Goal: Task Accomplishment & Management: Use online tool/utility

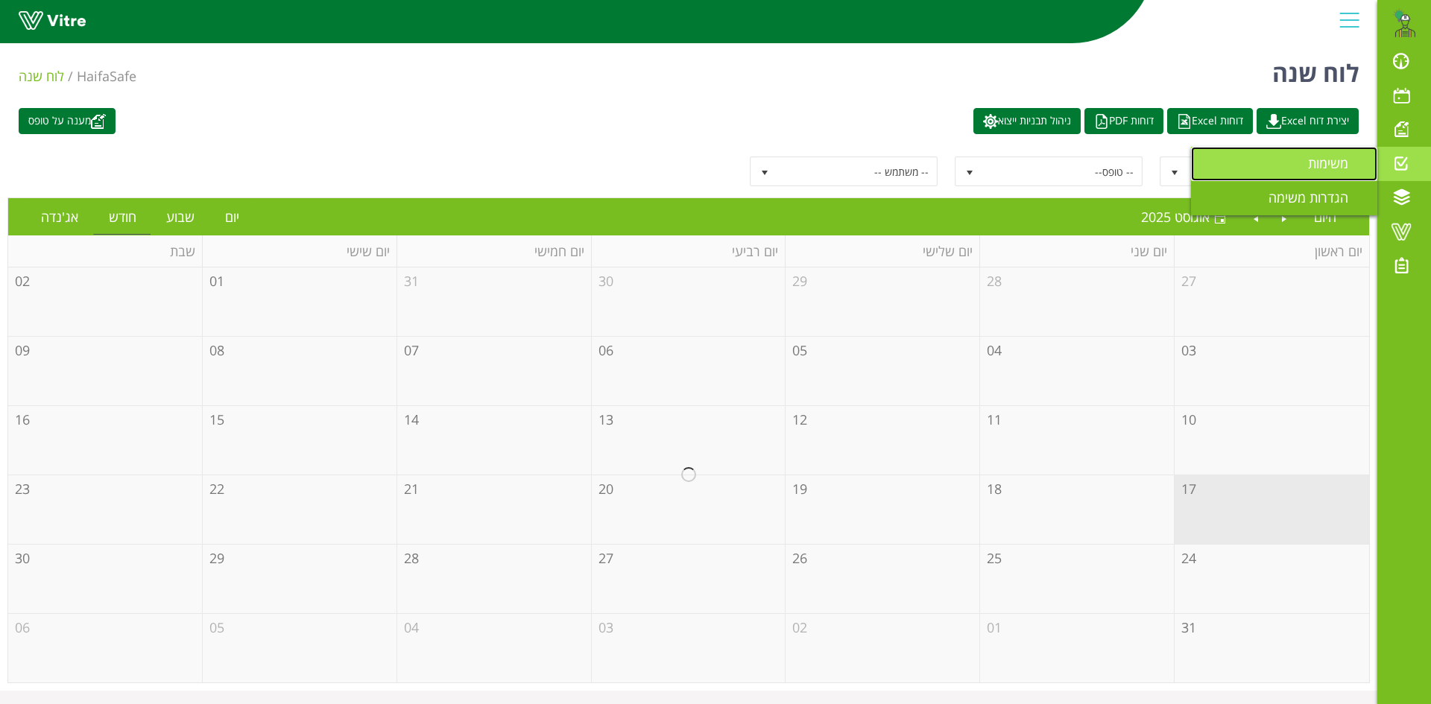
click at [1334, 164] on span "משימות" at bounding box center [1337, 163] width 58 height 18
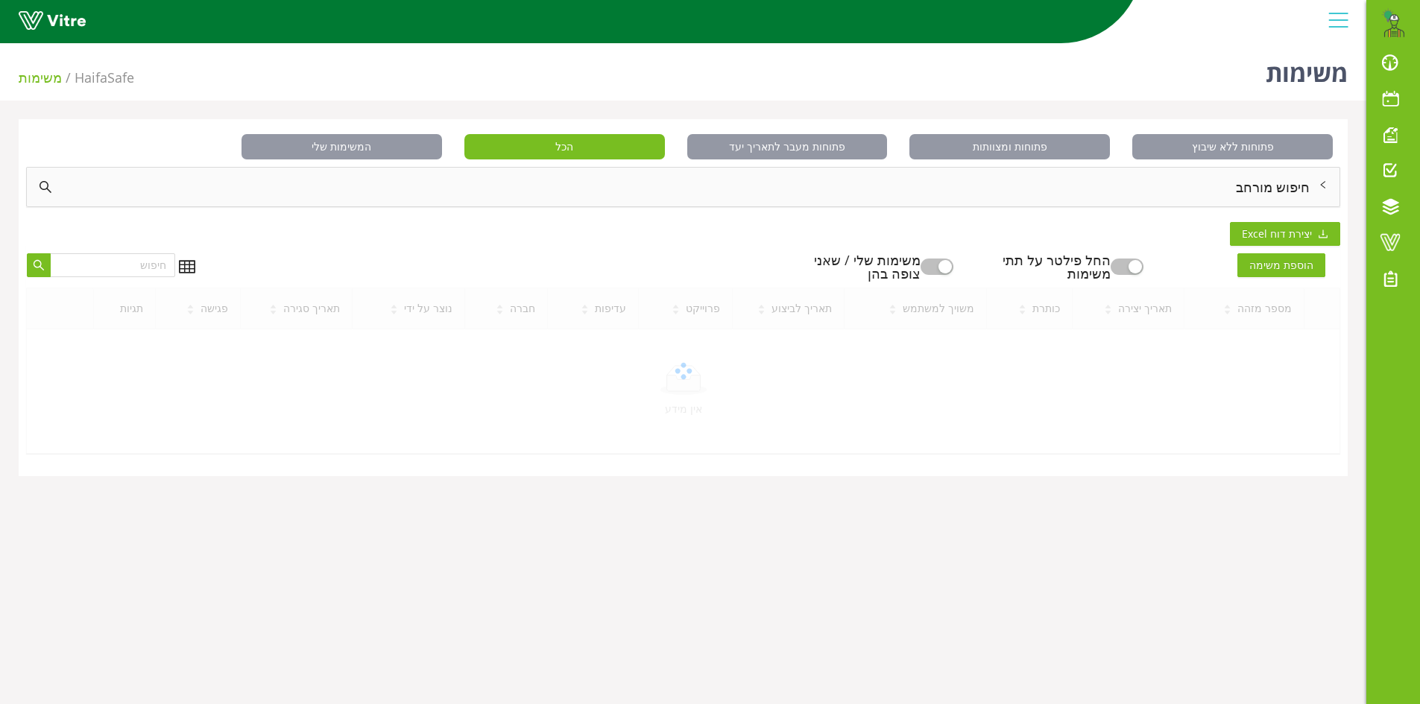
click at [1292, 186] on div "חיפוש מורחב" at bounding box center [683, 187] width 1313 height 39
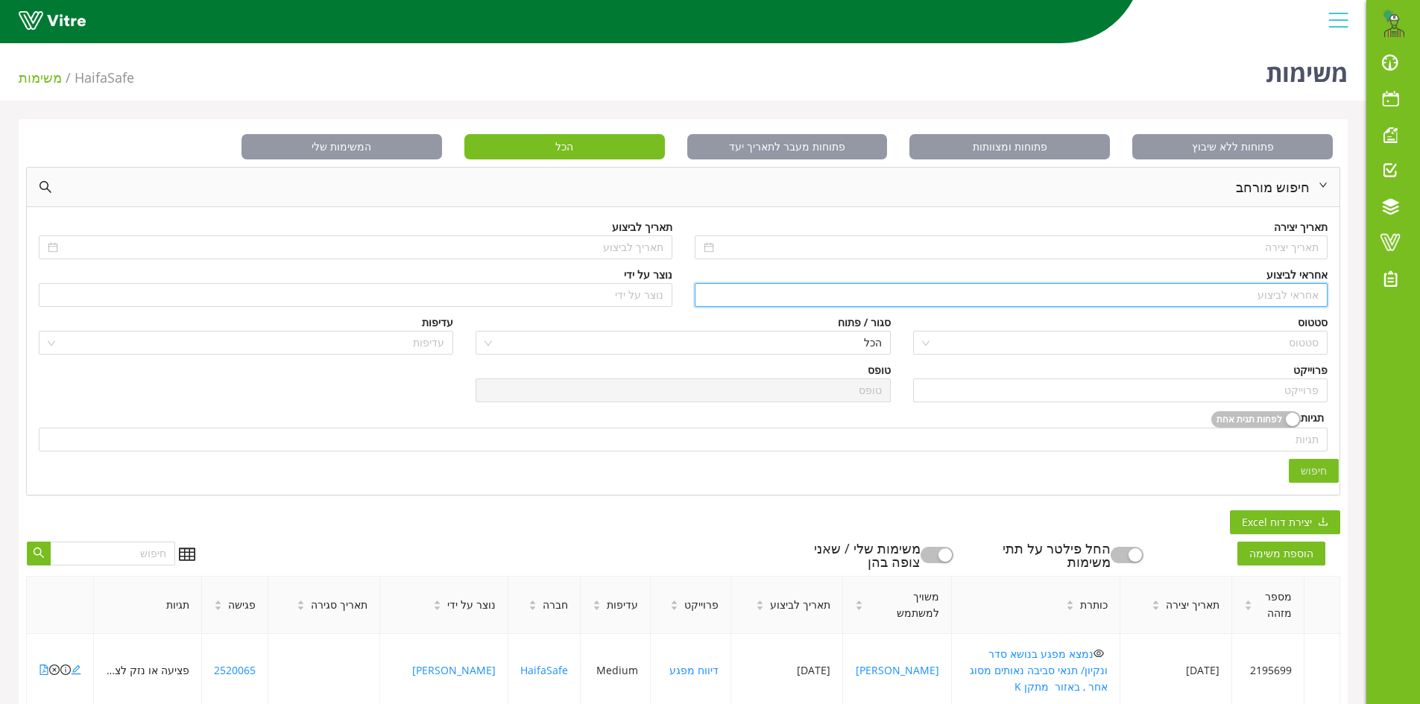
click at [1268, 291] on input "search" at bounding box center [1012, 295] width 616 height 22
type input "n"
click at [1289, 323] on div "[PERSON_NAME]" at bounding box center [1010, 325] width 616 height 16
click at [867, 338] on span "הכל" at bounding box center [682, 343] width 397 height 22
type input "[PERSON_NAME]"
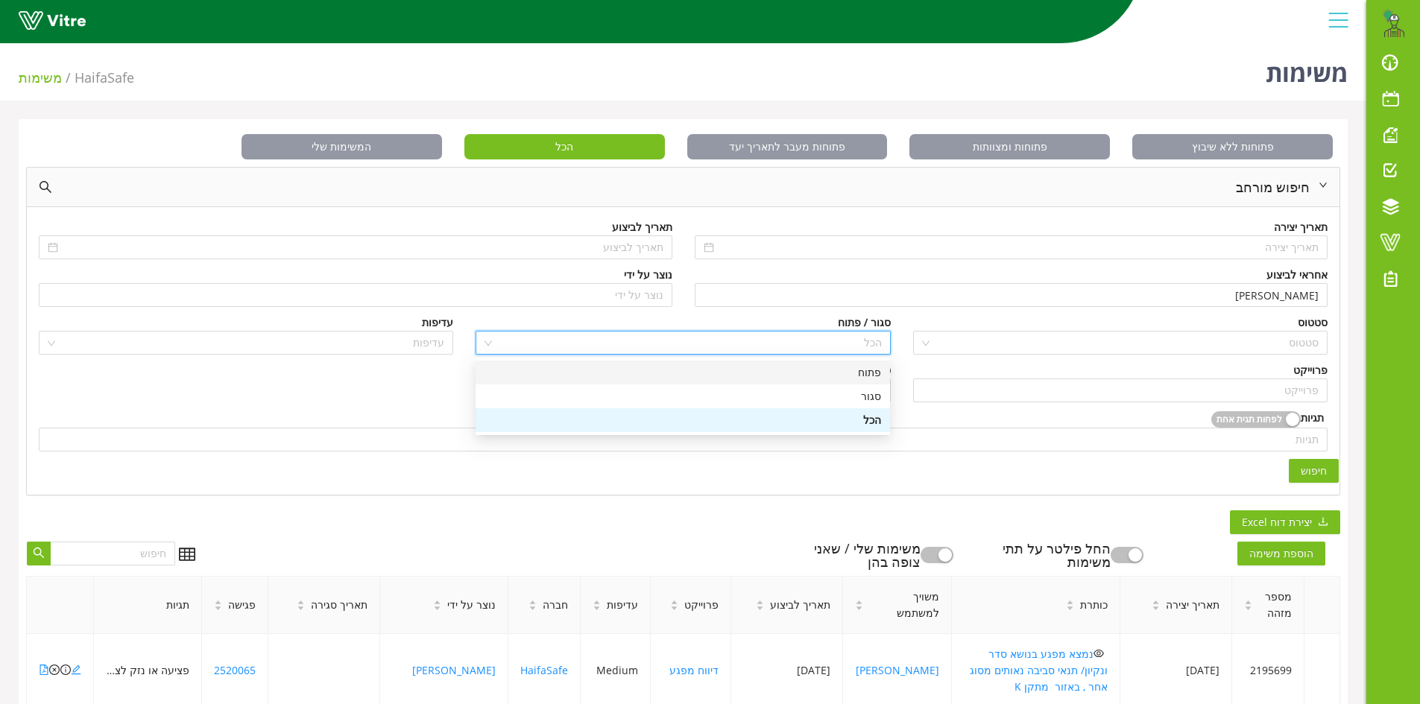
click at [865, 376] on div "פתוח" at bounding box center [682, 372] width 397 height 16
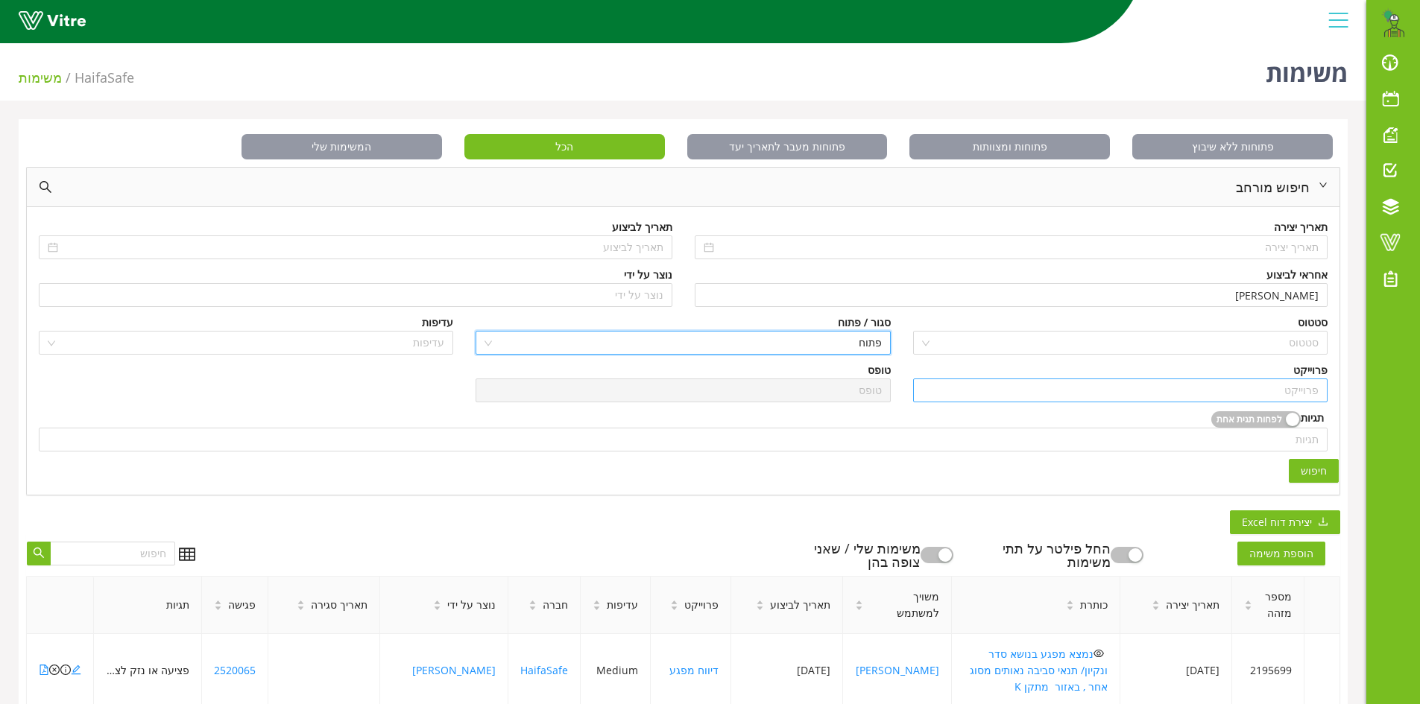
click at [1269, 392] on input "search" at bounding box center [1120, 390] width 397 height 22
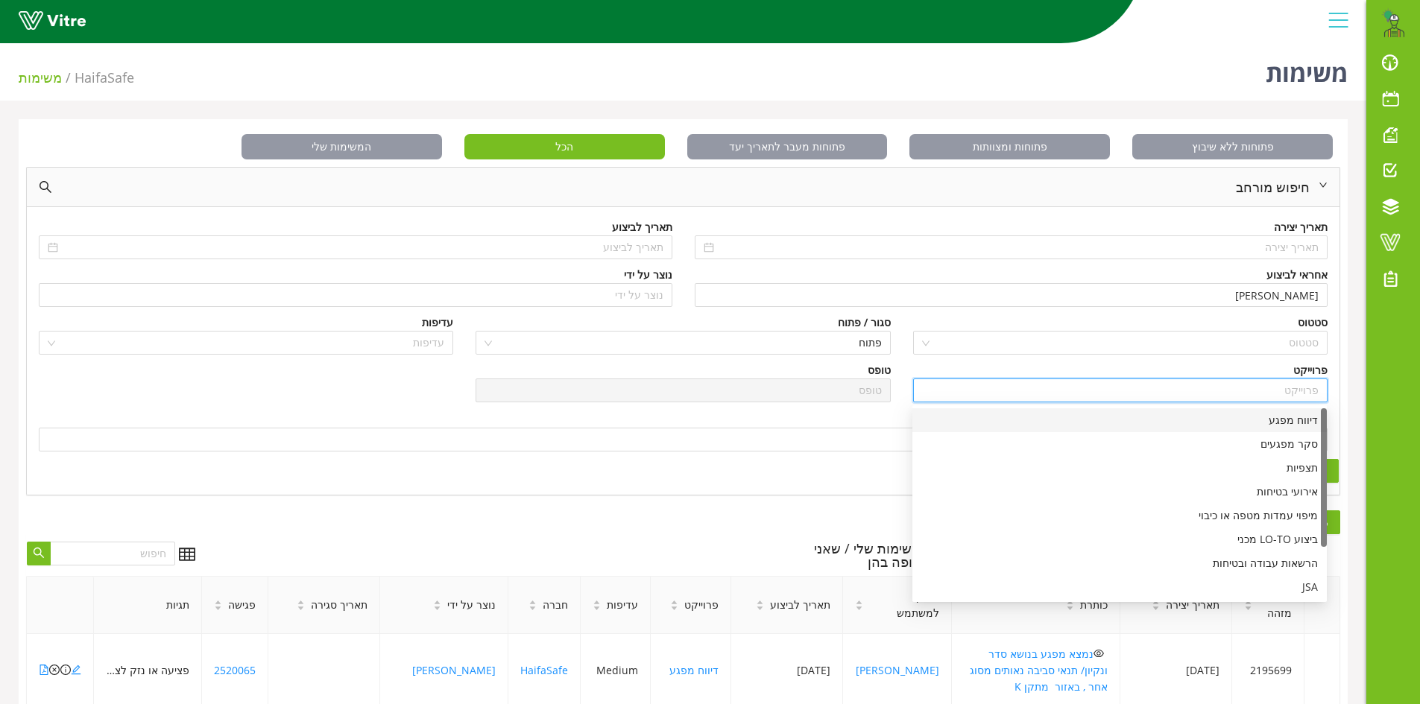
click at [1280, 424] on div "דיווח מפגע" at bounding box center [1119, 420] width 397 height 16
type input "דיווח מפגע"
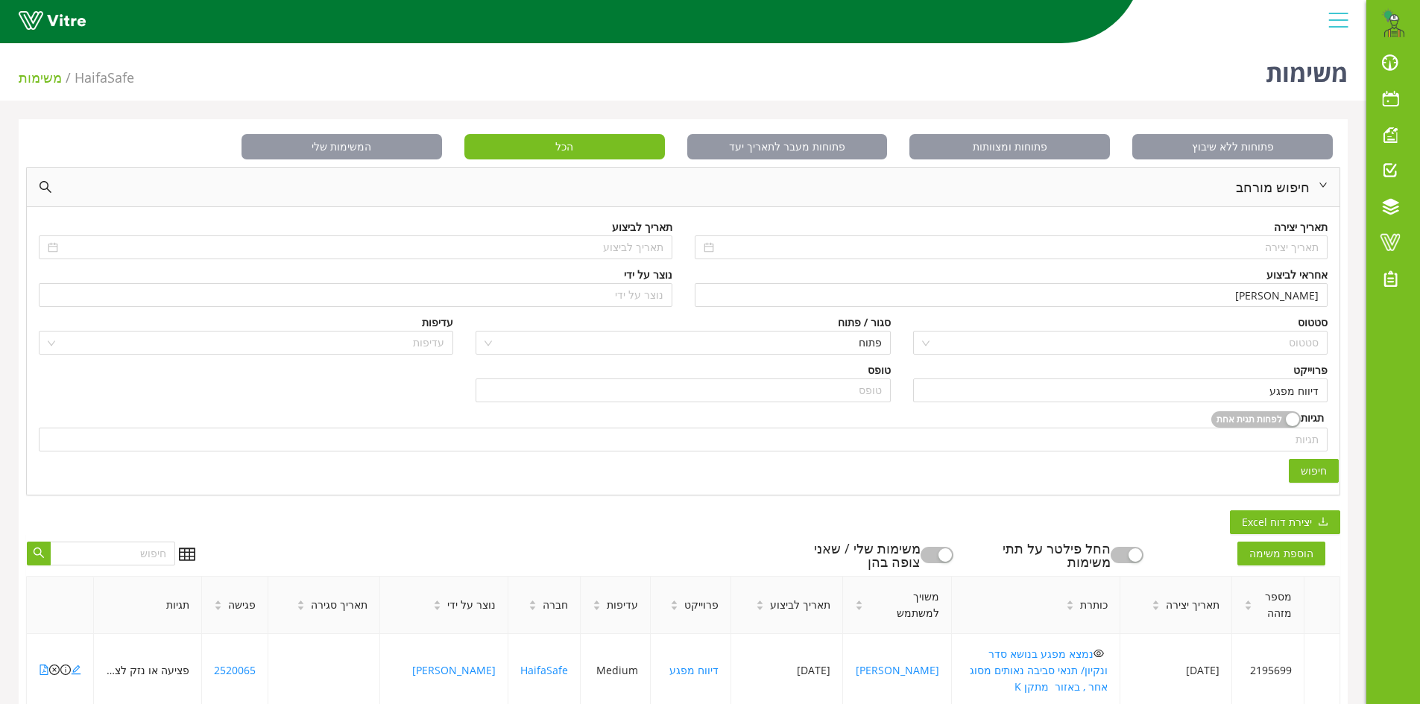
click at [1309, 467] on span "חיפוש" at bounding box center [1314, 471] width 26 height 16
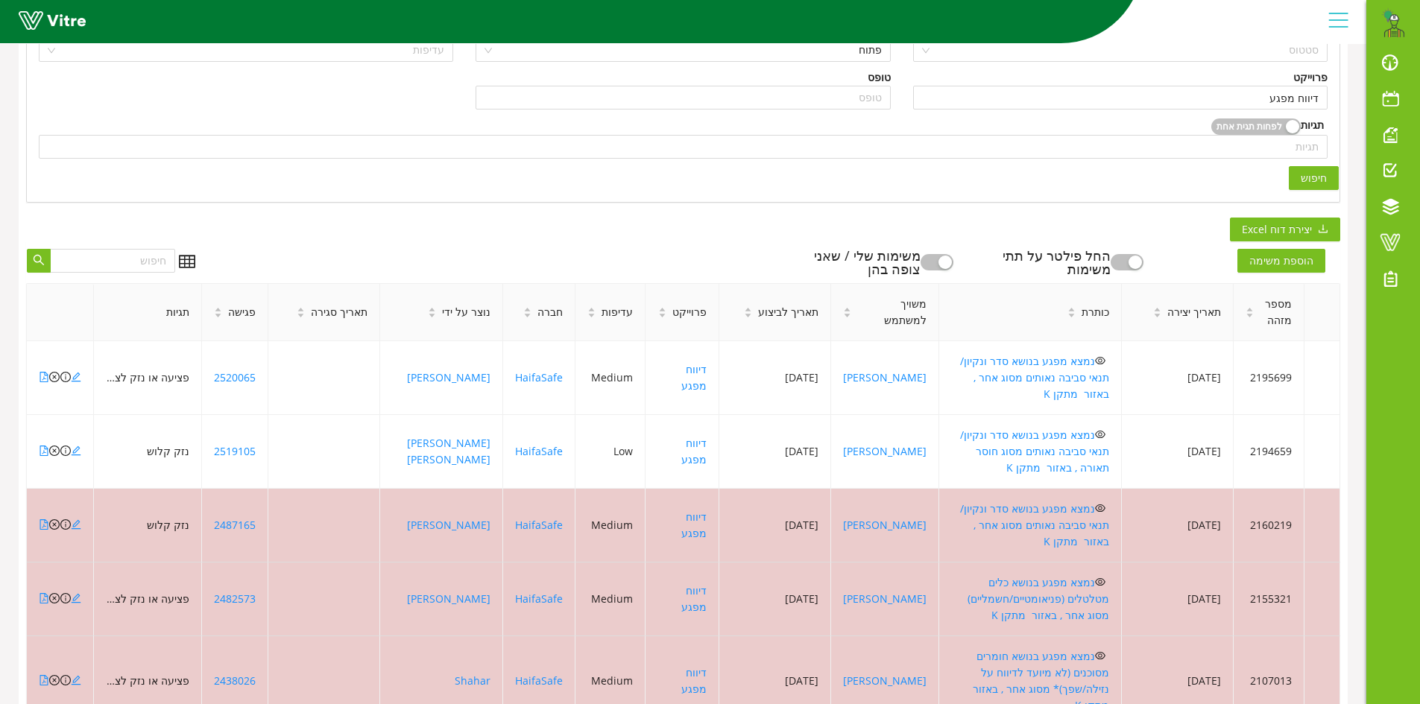
scroll to position [298, 0]
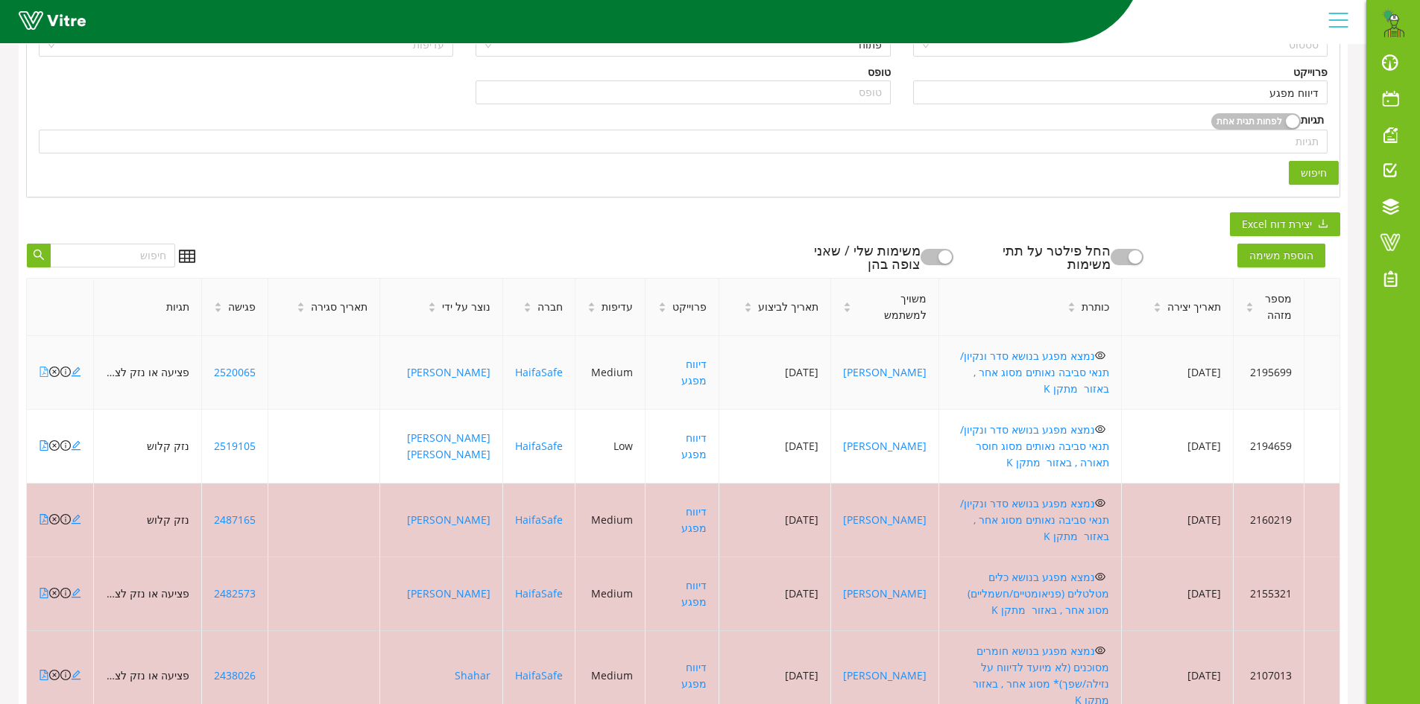
click at [42, 367] on icon "file-pdf" at bounding box center [44, 372] width 10 height 10
click at [56, 367] on icon "close-circle" at bounding box center [54, 372] width 10 height 10
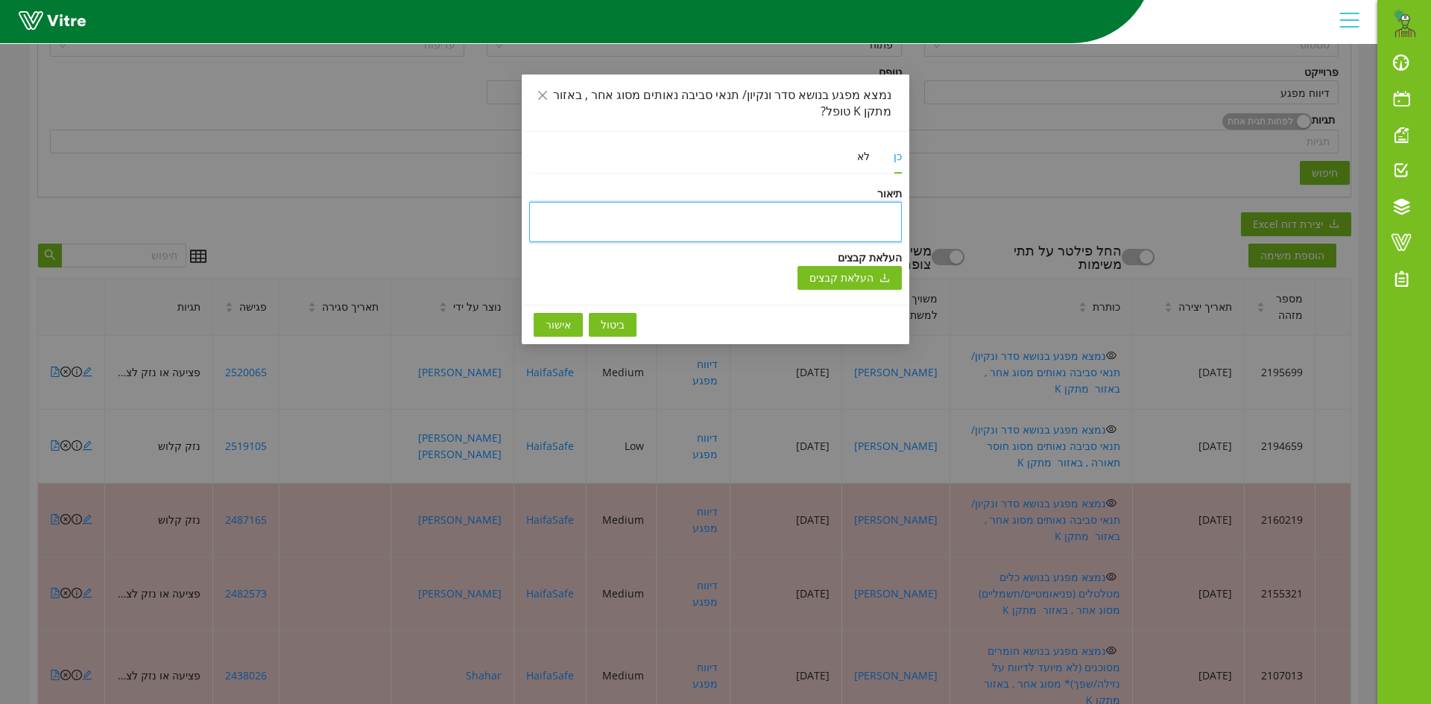
click at [866, 206] on textarea at bounding box center [715, 222] width 373 height 40
type textarea "ט"
type textarea "טו"
type textarea "טופ"
type textarea "טופל"
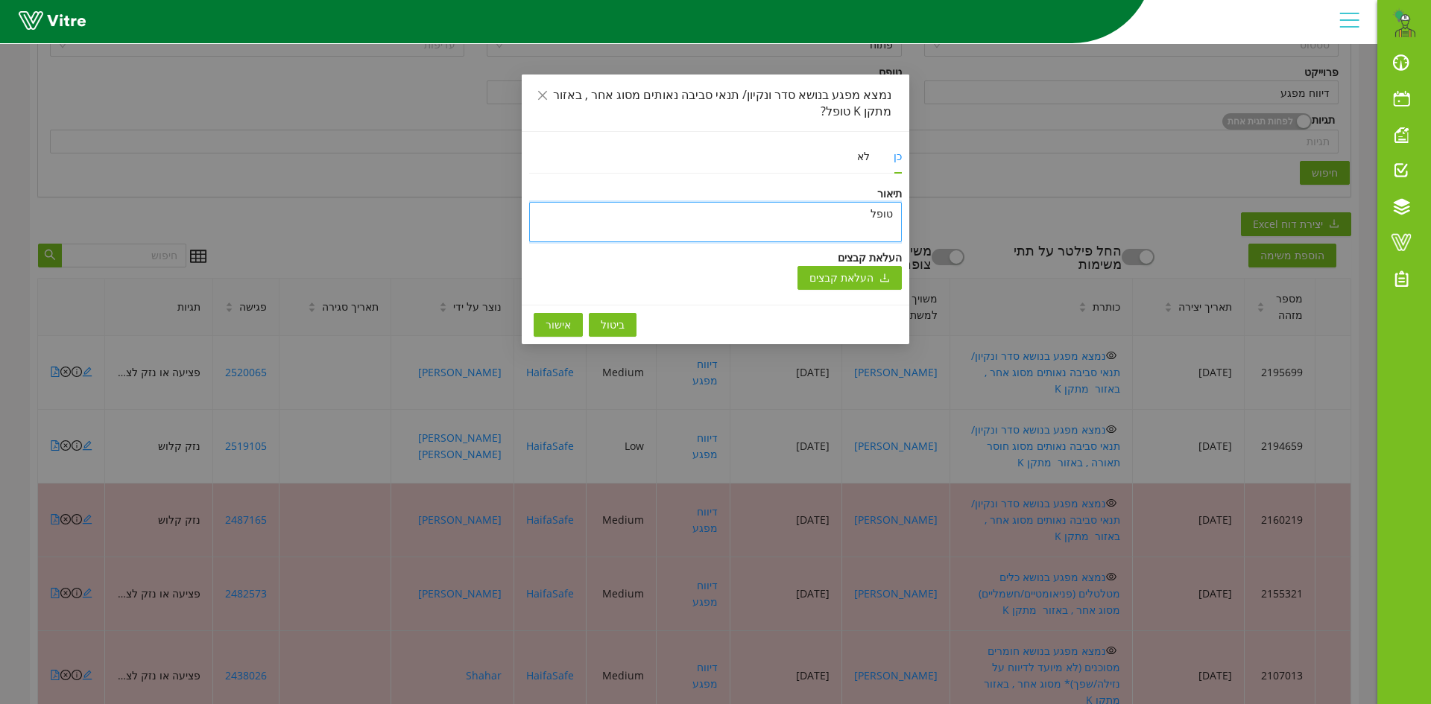
type textarea "טופל"
type textarea "טופל ו"
type textarea "טופל ונ"
type textarea "טופל וני"
type textarea "טופל וניס"
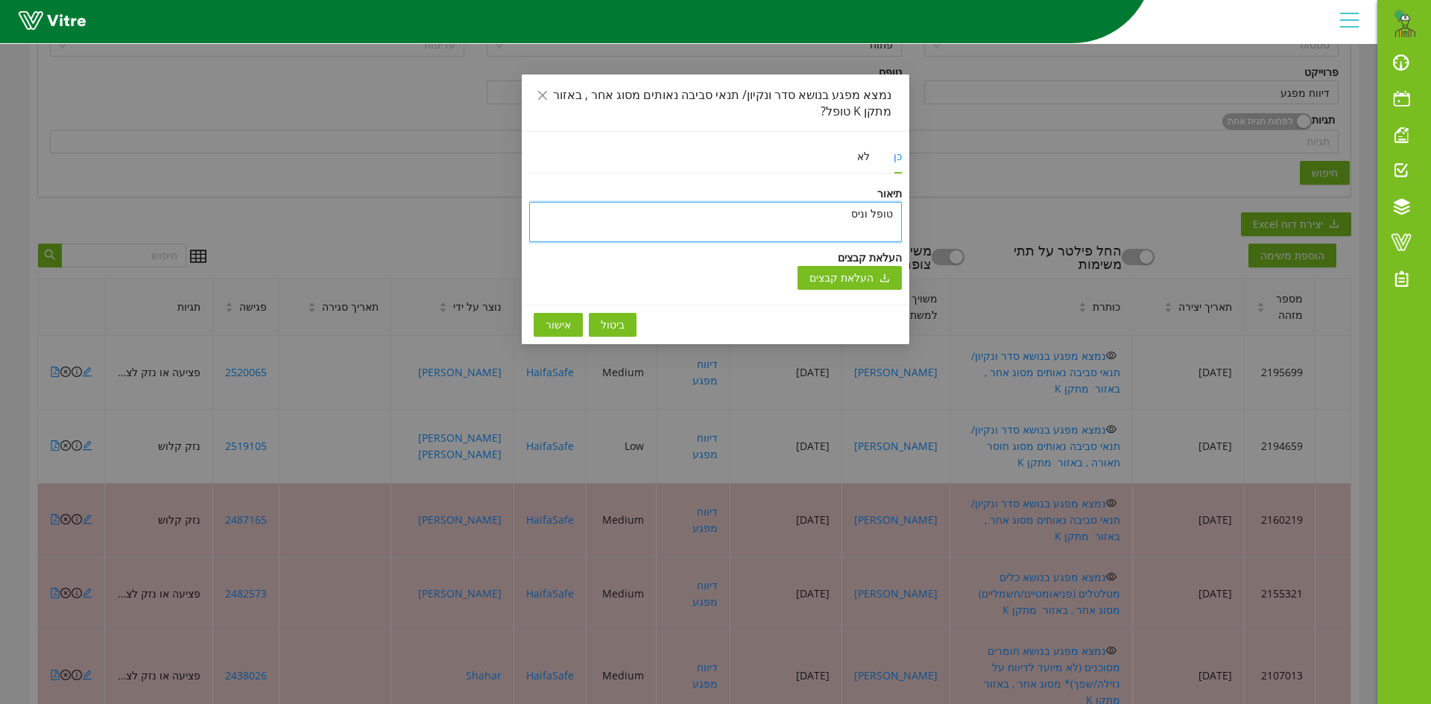
type textarea "טופל וניסג"
type textarea "טופל וניסגר"
type textarea "טופל וניסגר ה"
type textarea "טופל וניסגר"
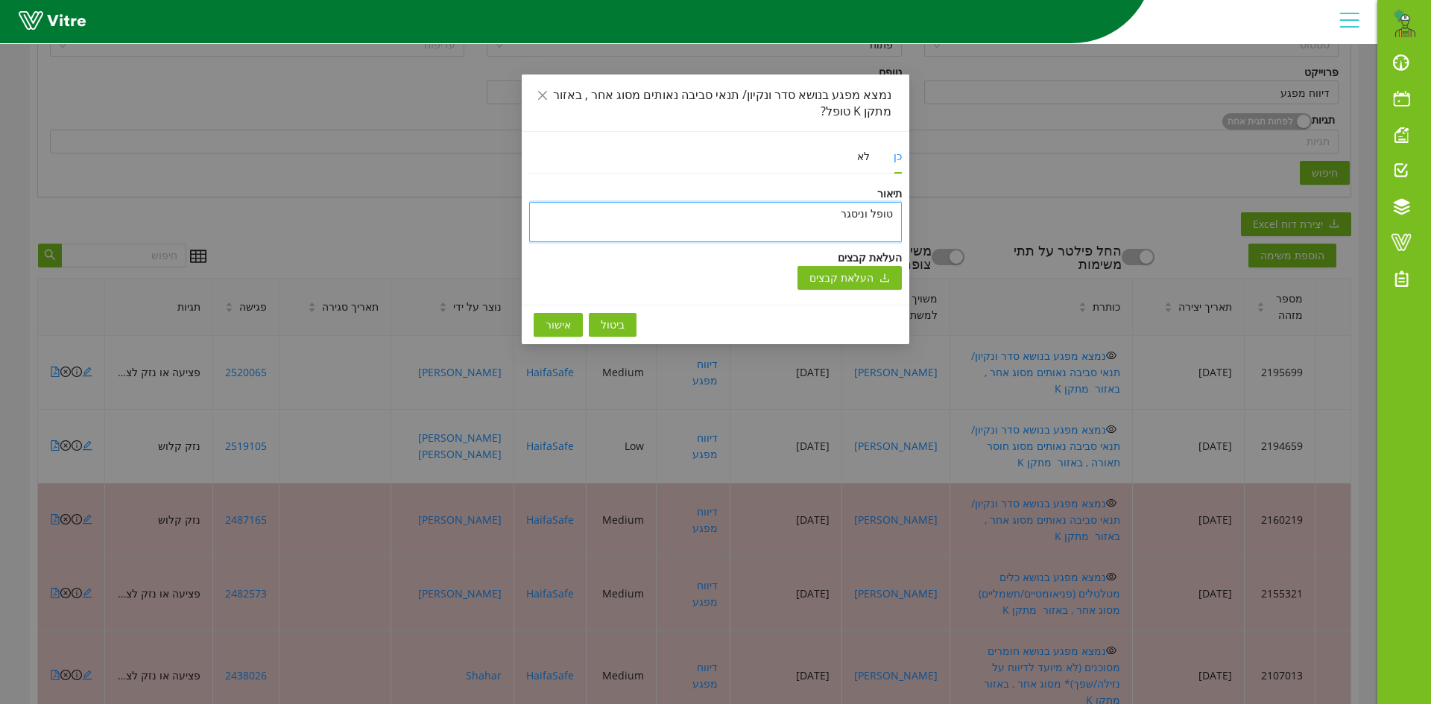
type textarea "טופל וניסגר ב"
type textarea "טופל וניסגר בת"
type textarea "טופל וניסגר בתו"
type textarea "טופל וניסגר בתוכ"
type textarea "טופל וניסגר בתוכנ"
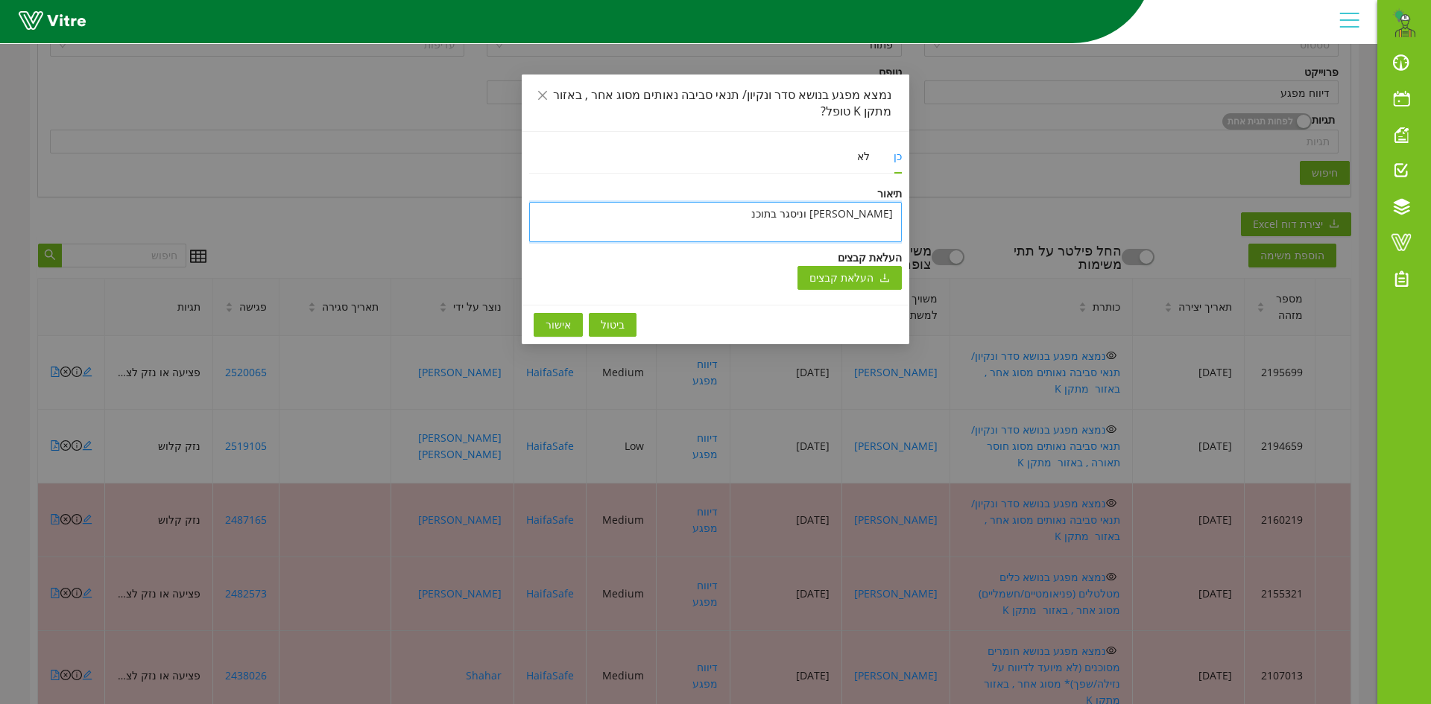
type textarea "טופל וניסגר בתוכנה"
click at [552, 323] on span "אישור" at bounding box center [558, 325] width 25 height 16
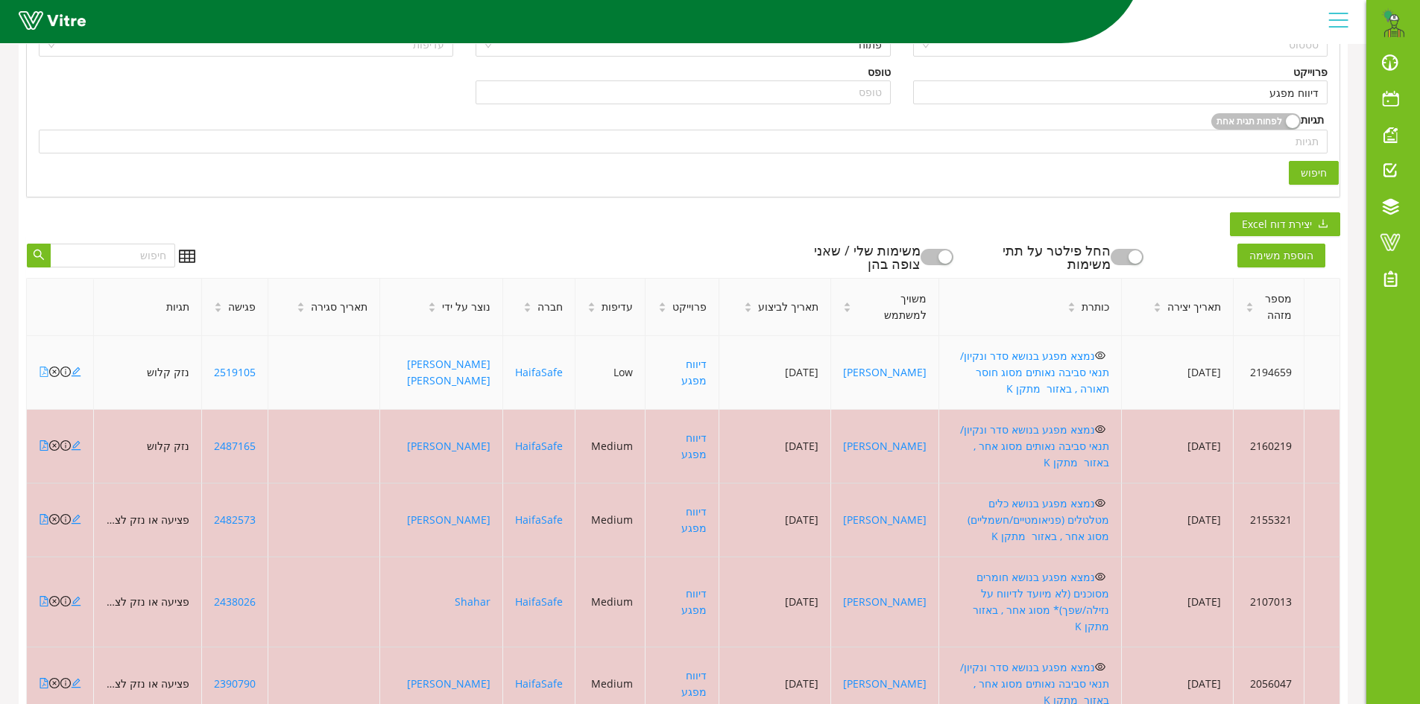
click at [43, 367] on icon "file-pdf" at bounding box center [44, 372] width 10 height 10
